Goal: Navigation & Orientation: Find specific page/section

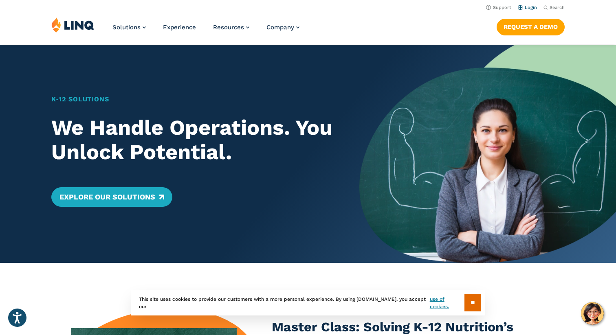
click at [531, 9] on link "Login" at bounding box center [527, 7] width 19 height 5
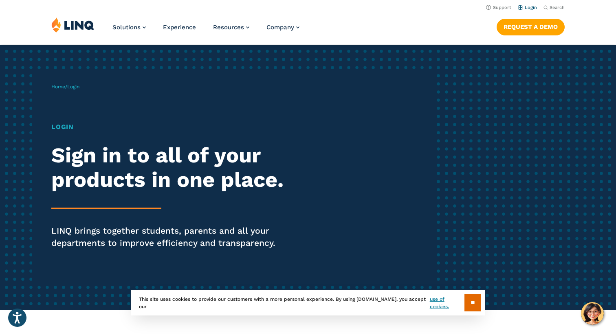
click at [526, 10] on link "Login" at bounding box center [527, 7] width 19 height 5
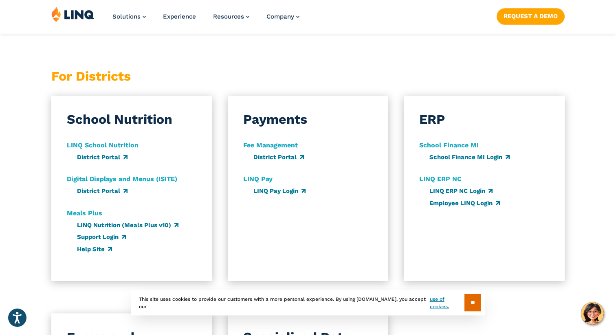
scroll to position [425, 0]
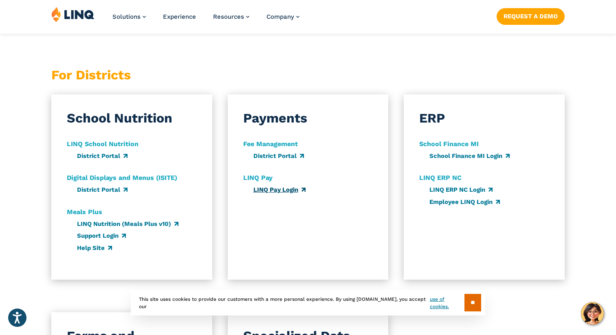
click at [268, 191] on link "LINQ Pay Login" at bounding box center [279, 189] width 52 height 7
